Goal: Task Accomplishment & Management: Complete application form

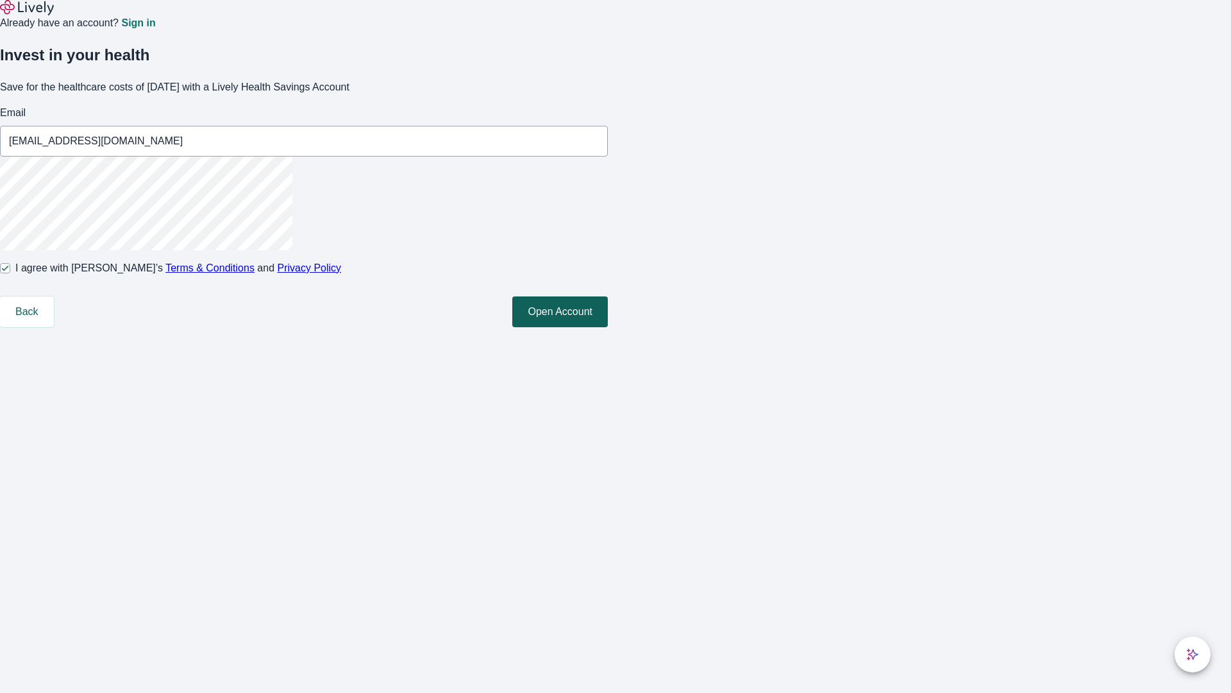
click at [608, 327] on button "Open Account" at bounding box center [560, 311] width 96 height 31
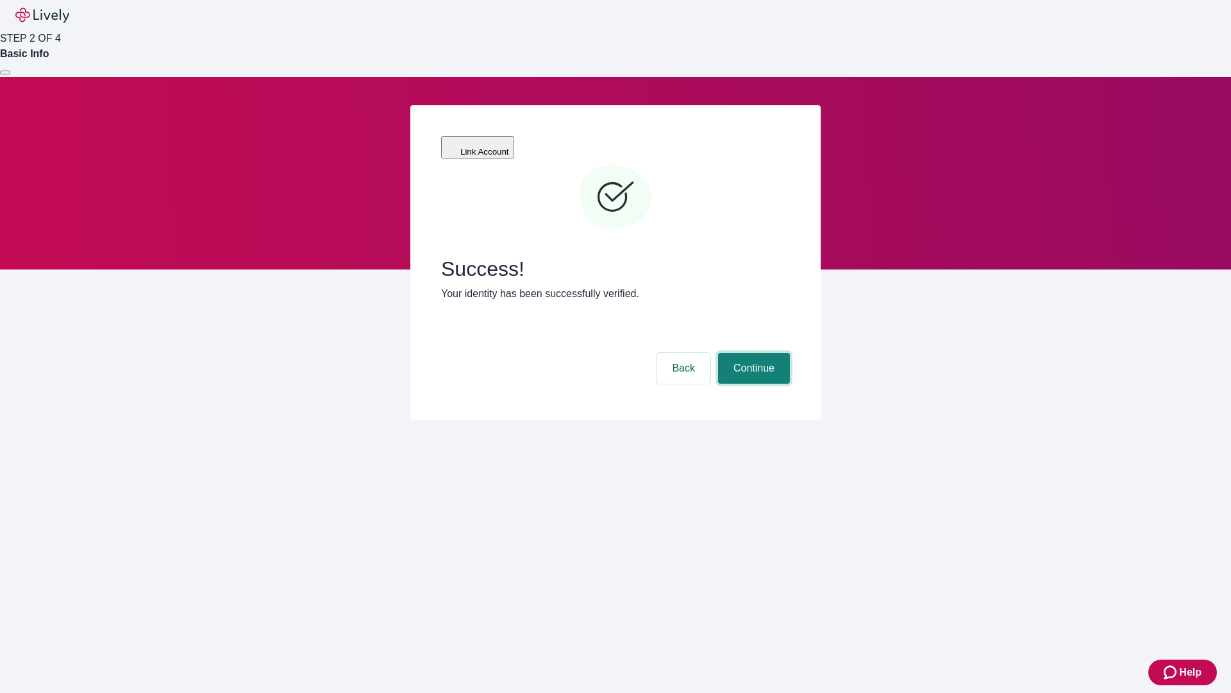
click at [752, 353] on button "Continue" at bounding box center [754, 368] width 72 height 31
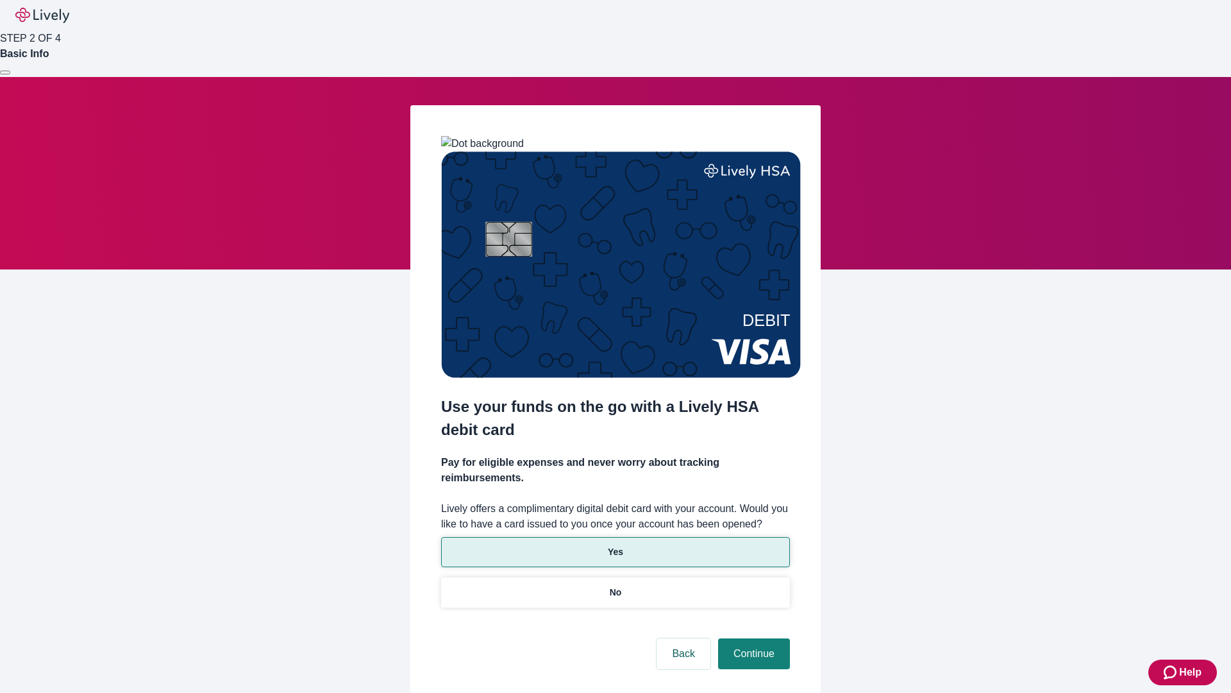
click at [615, 545] on p "Yes" at bounding box center [615, 551] width 15 height 13
click at [752, 638] on button "Continue" at bounding box center [754, 653] width 72 height 31
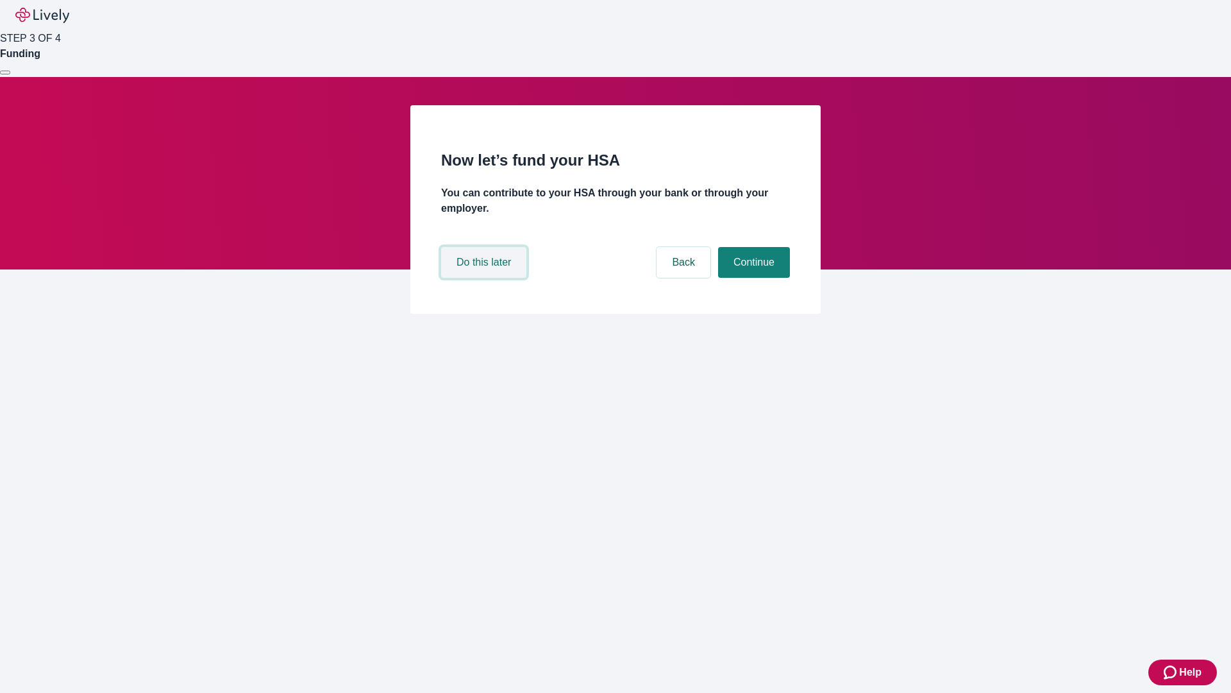
click at [486, 278] on button "Do this later" at bounding box center [483, 262] width 85 height 31
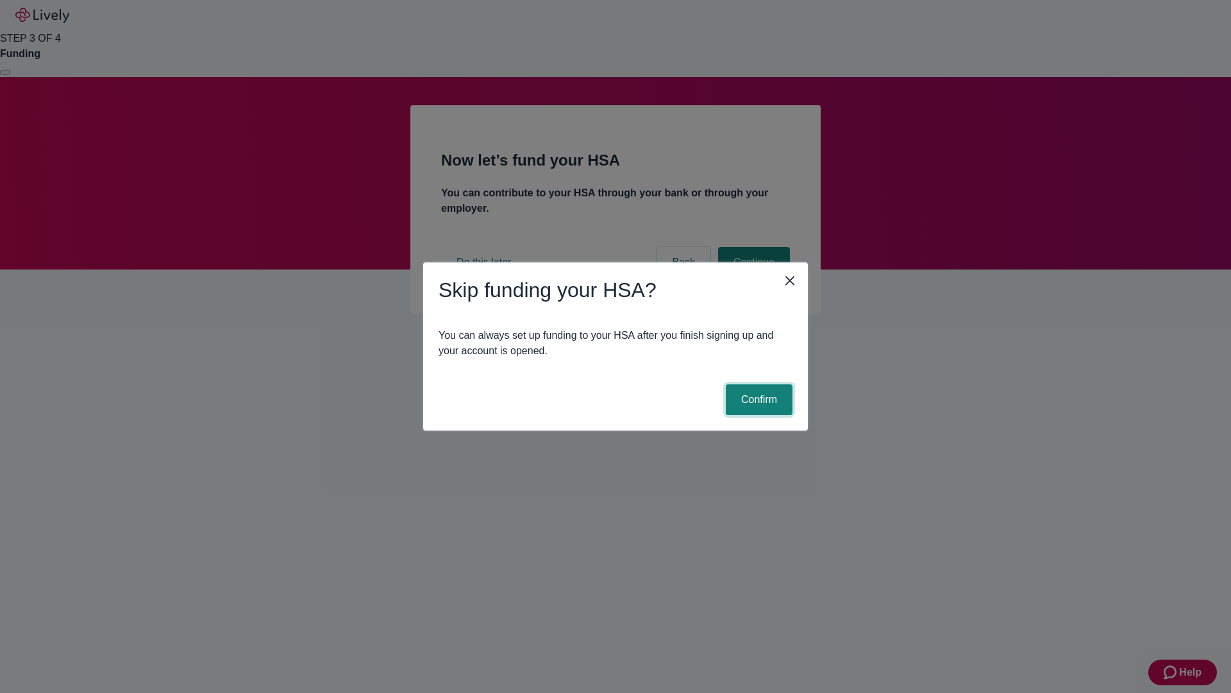
click at [757, 400] on button "Confirm" at bounding box center [759, 399] width 67 height 31
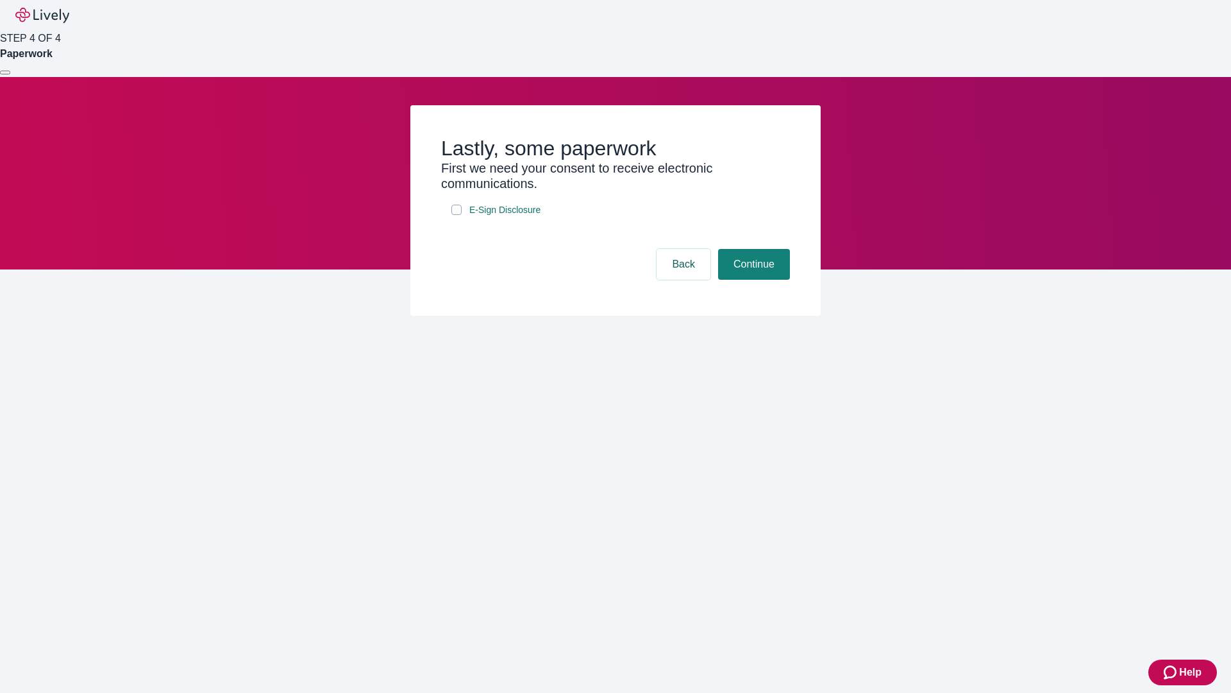
click at [457, 215] on input "E-Sign Disclosure" at bounding box center [457, 210] width 10 height 10
checkbox input "true"
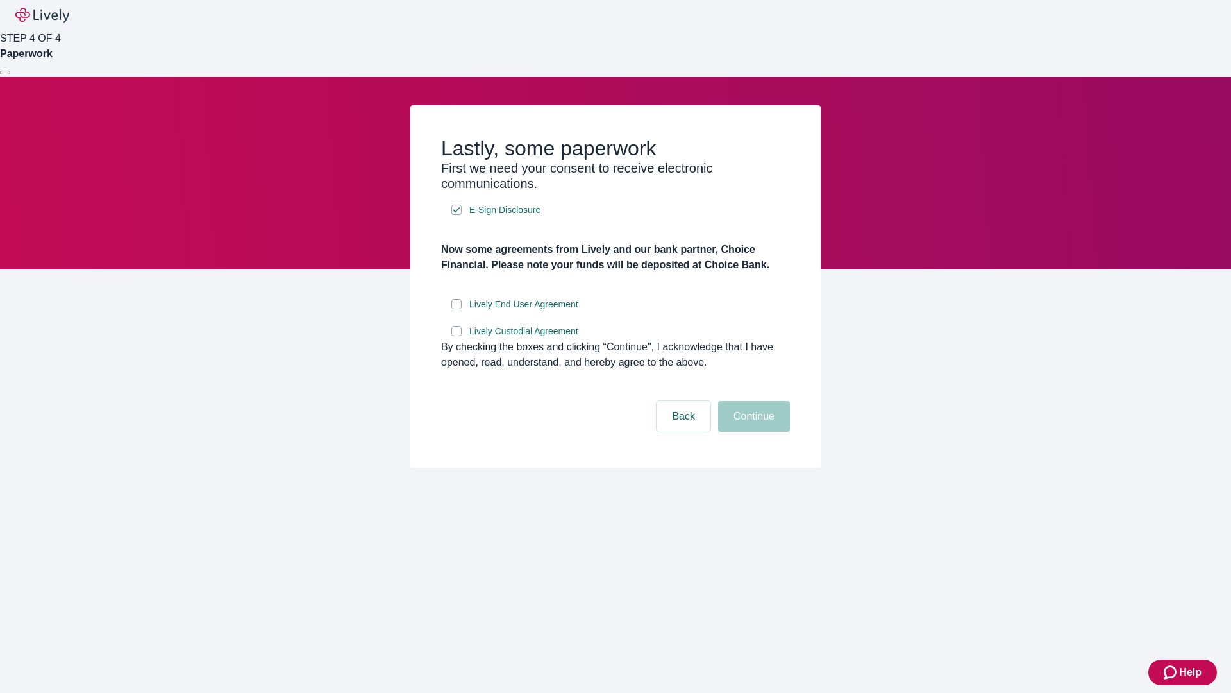
click at [457, 309] on input "Lively End User Agreement" at bounding box center [457, 304] width 10 height 10
checkbox input "true"
click at [457, 336] on input "Lively Custodial Agreement" at bounding box center [457, 331] width 10 height 10
checkbox input "true"
click at [752, 432] on button "Continue" at bounding box center [754, 416] width 72 height 31
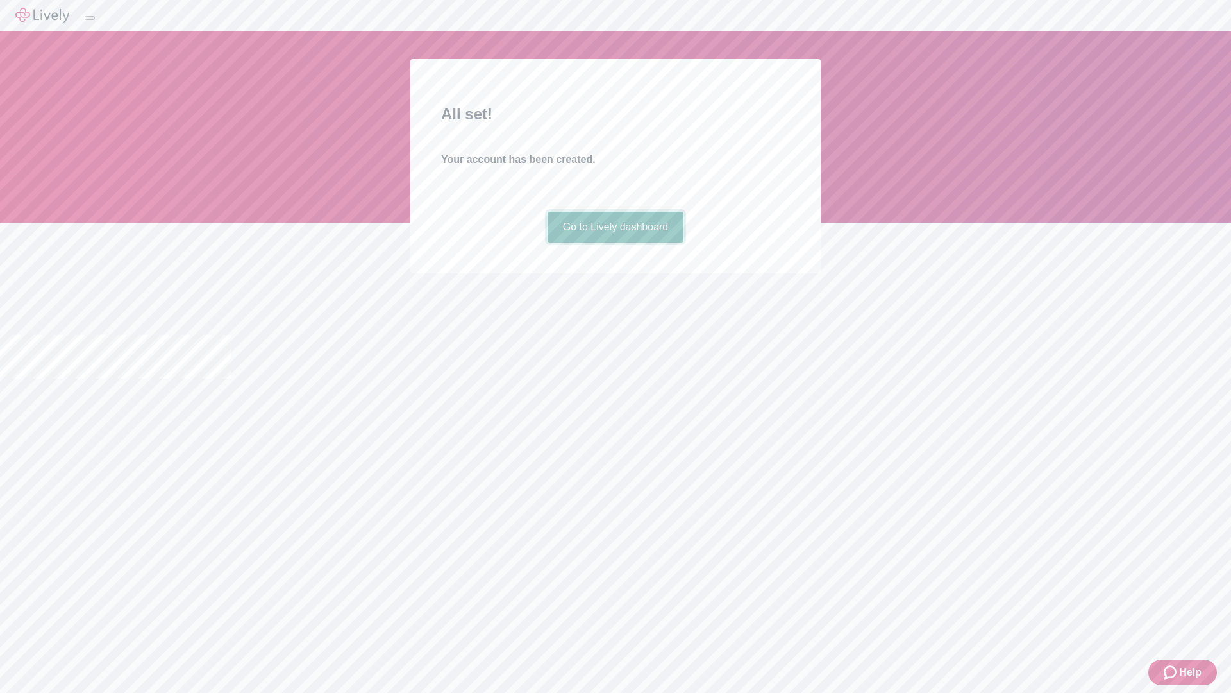
click at [615, 242] on link "Go to Lively dashboard" at bounding box center [616, 227] width 137 height 31
